Goal: Download file/media

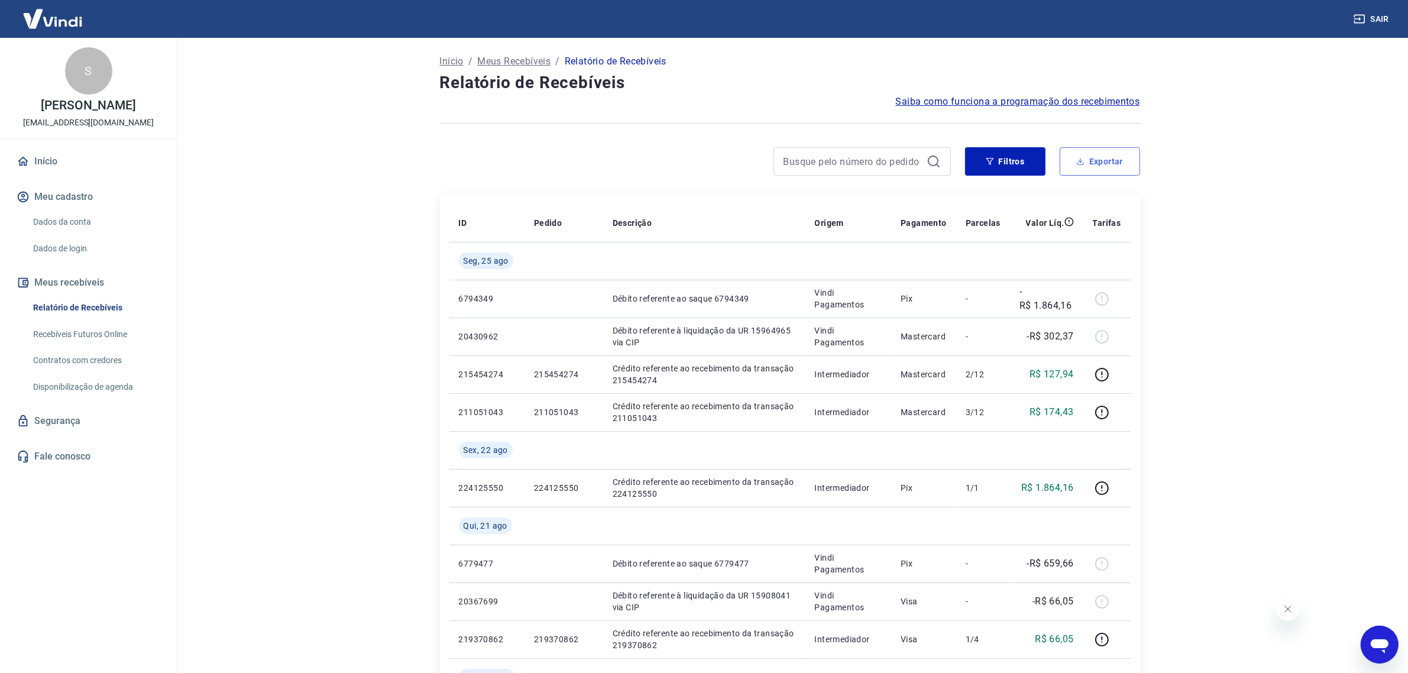
click at [1108, 160] on button "Exportar" at bounding box center [1100, 161] width 80 height 28
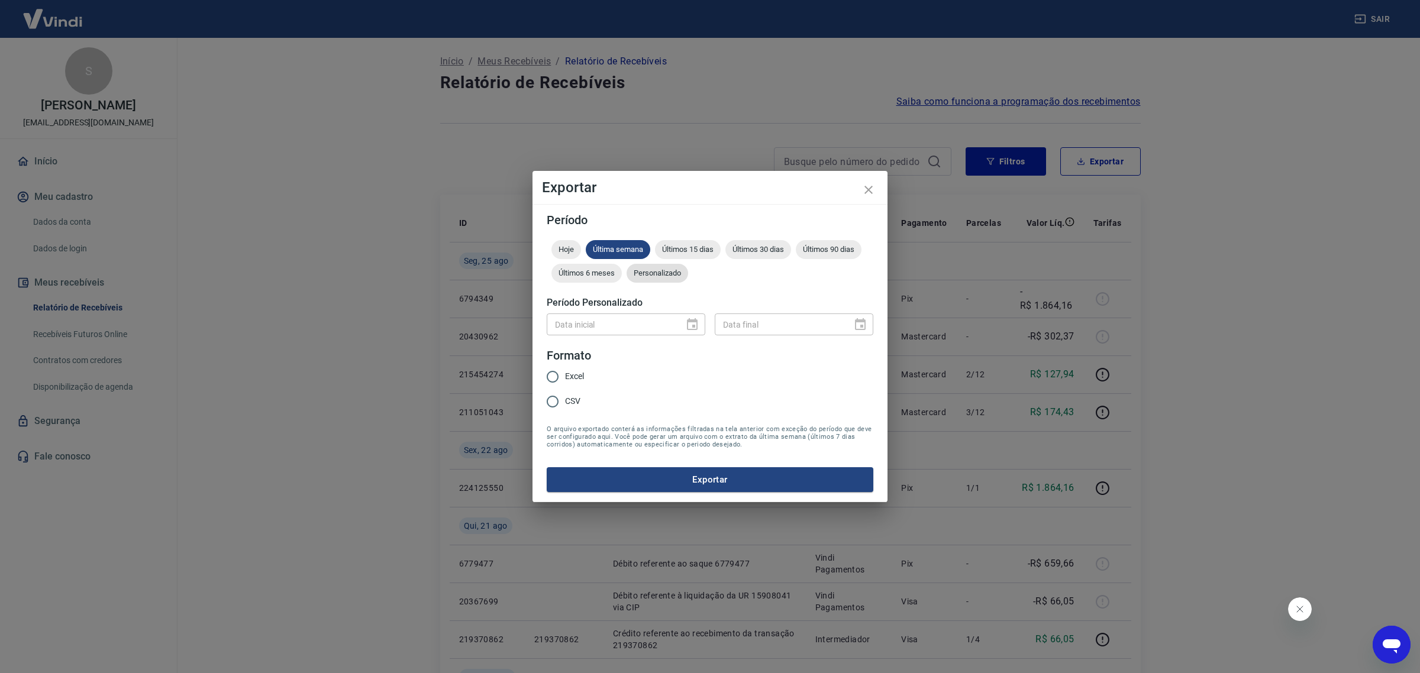
click at [652, 273] on span "Personalizado" at bounding box center [657, 273] width 62 height 9
click at [691, 329] on icon "Choose date" at bounding box center [692, 324] width 11 height 12
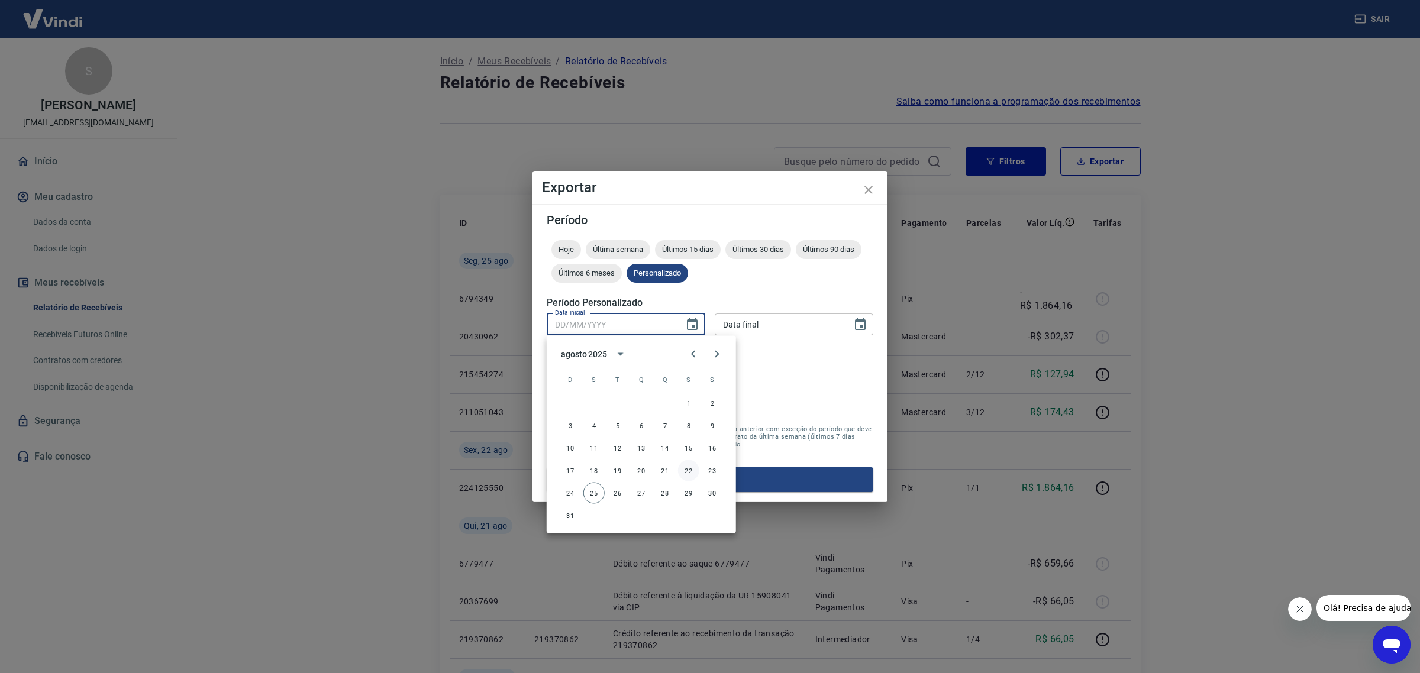
click at [693, 468] on button "22" at bounding box center [688, 470] width 21 height 21
type input "[DATE]"
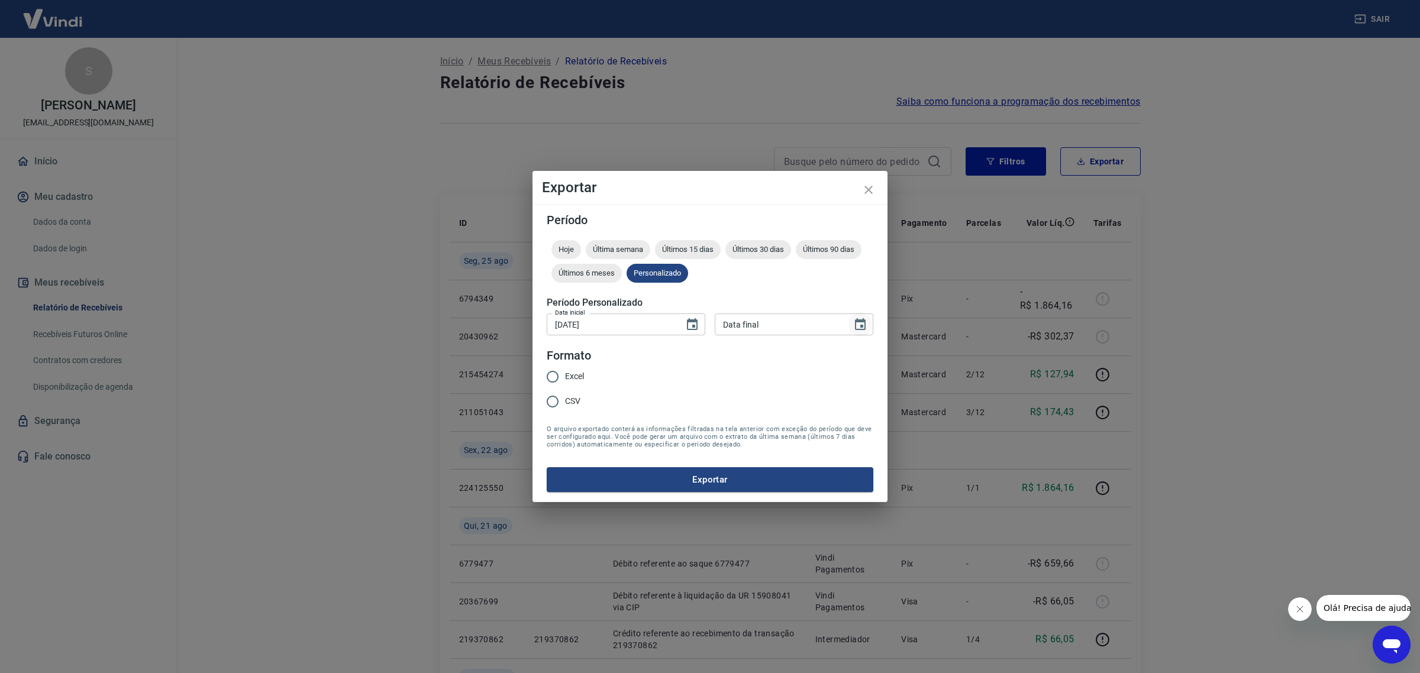
click at [865, 321] on icon "Choose date" at bounding box center [860, 325] width 14 height 14
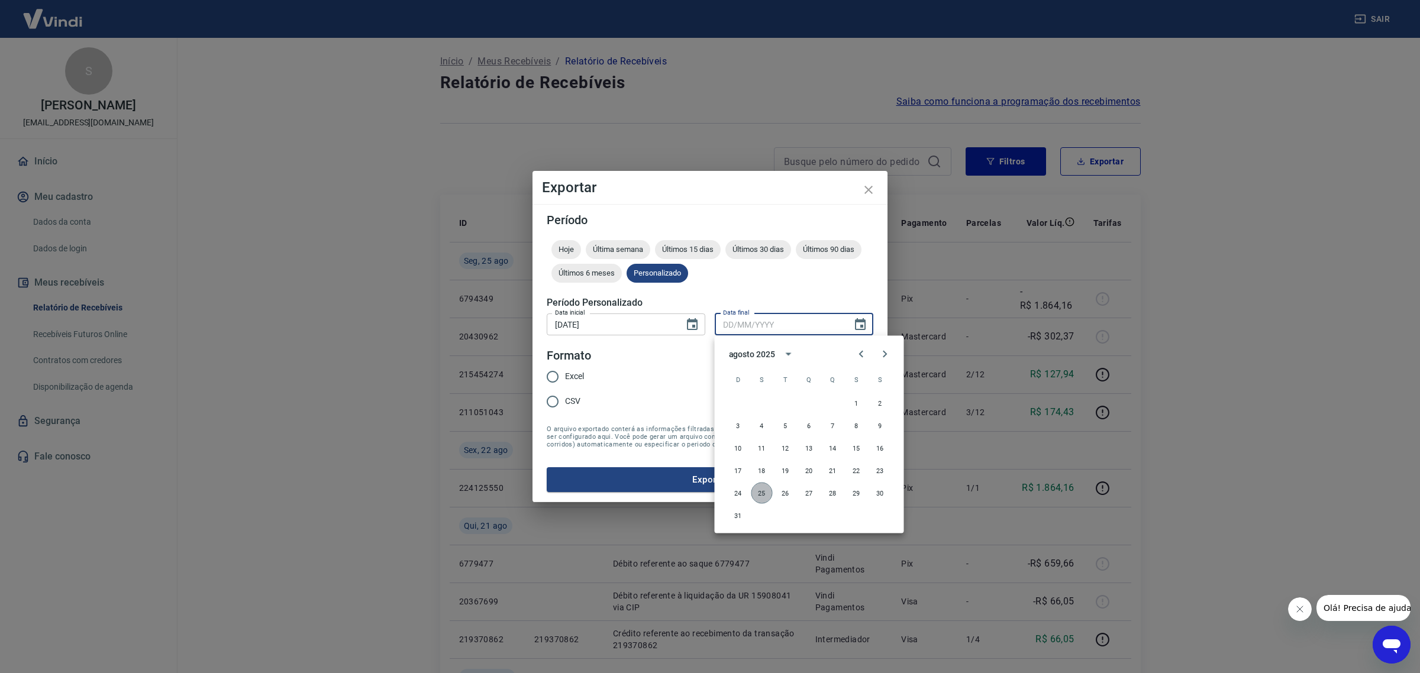
click at [758, 500] on button "25" at bounding box center [761, 493] width 21 height 21
type input "[DATE]"
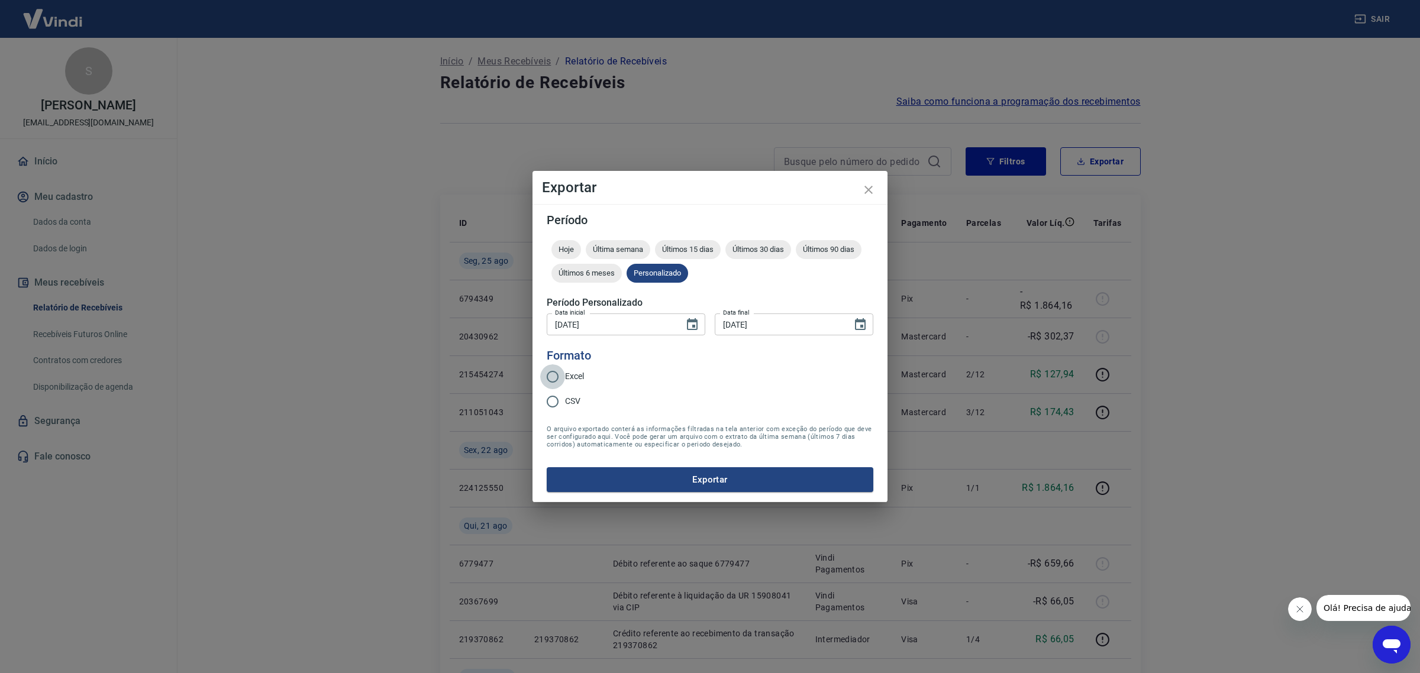
click at [557, 379] on input "Excel" at bounding box center [552, 376] width 25 height 25
radio input "true"
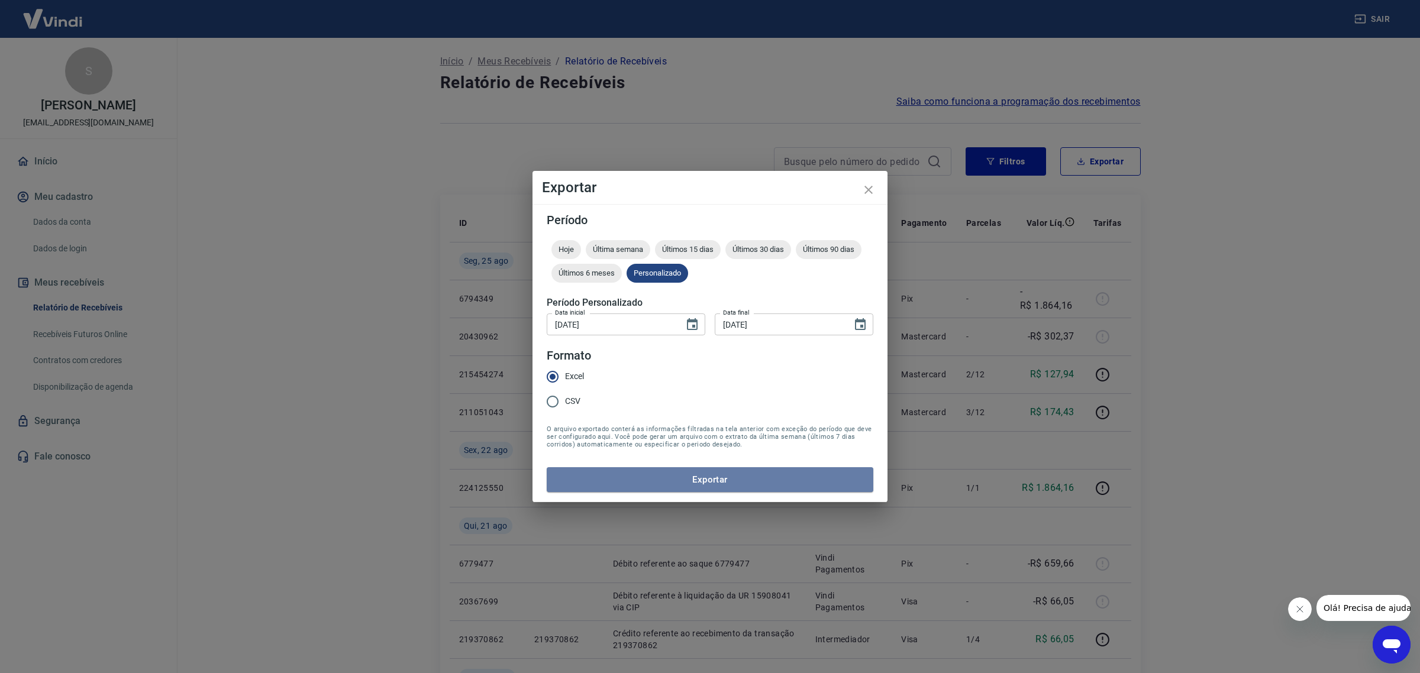
click at [667, 473] on button "Exportar" at bounding box center [710, 479] width 326 height 25
